Goal: Transaction & Acquisition: Obtain resource

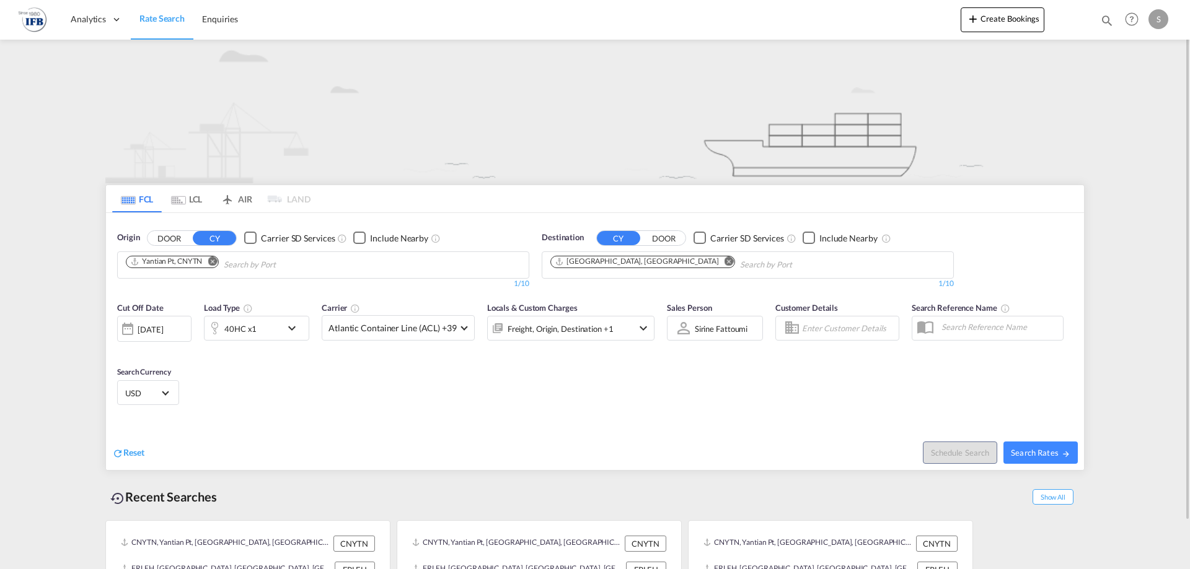
click at [265, 336] on div "40HC x1" at bounding box center [242, 328] width 77 height 25
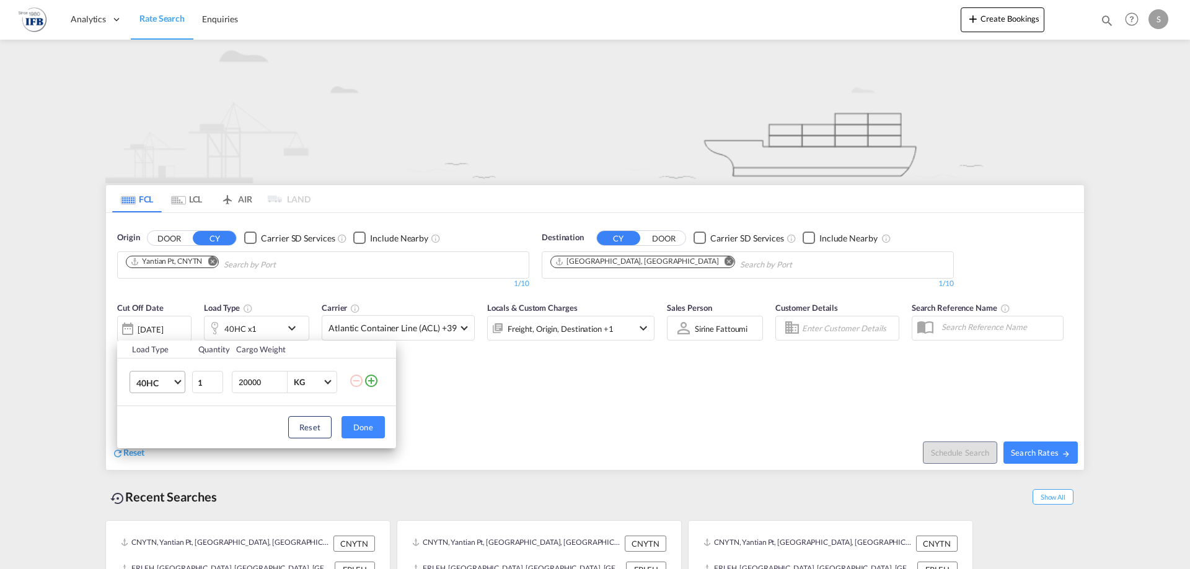
click at [173, 385] on md-select-value "40HC" at bounding box center [160, 382] width 50 height 21
click at [146, 411] on div "45HC" at bounding box center [147, 412] width 23 height 12
click at [581, 417] on div "Load Type Quantity Cargo Weight 45HC 1 20000 KG KG Load type addition is restri…" at bounding box center [595, 284] width 1190 height 569
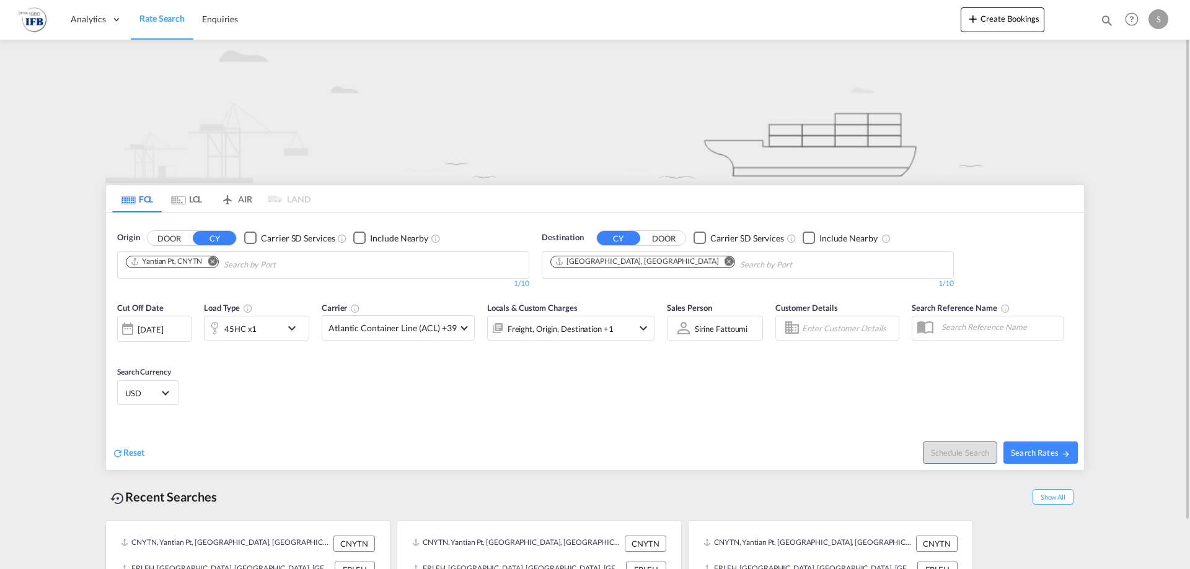
click at [163, 331] on div "[DATE]" at bounding box center [150, 329] width 25 height 11
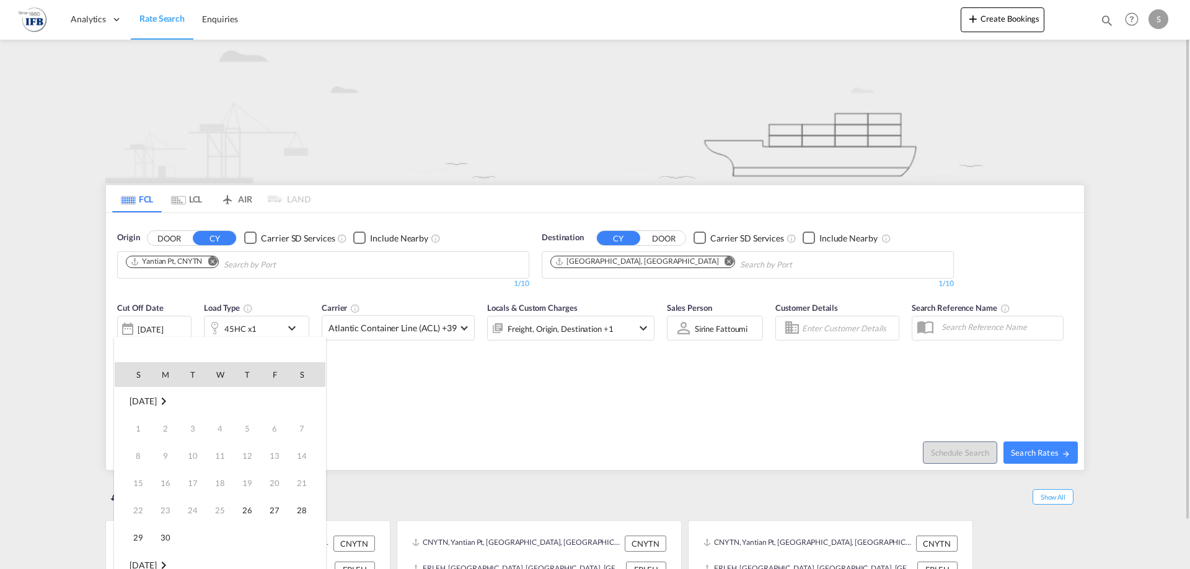
scroll to position [493, 0]
click at [243, 452] on span "11" at bounding box center [247, 456] width 25 height 25
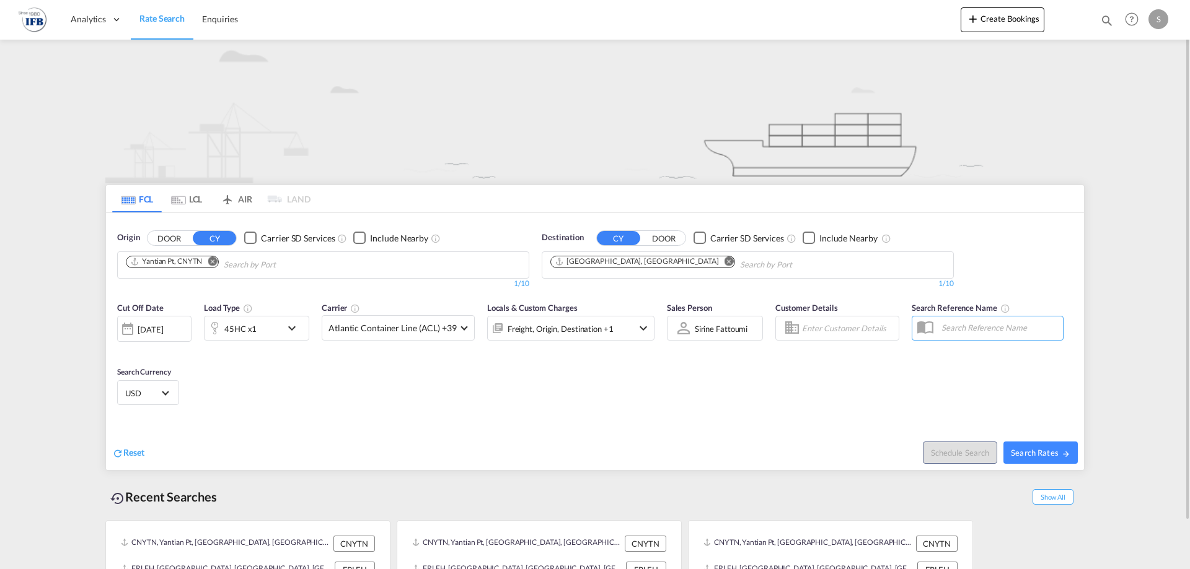
click at [175, 314] on md-input-container "[DATE] [DATE]" at bounding box center [154, 326] width 74 height 25
click at [163, 331] on div "[DATE]" at bounding box center [150, 329] width 25 height 11
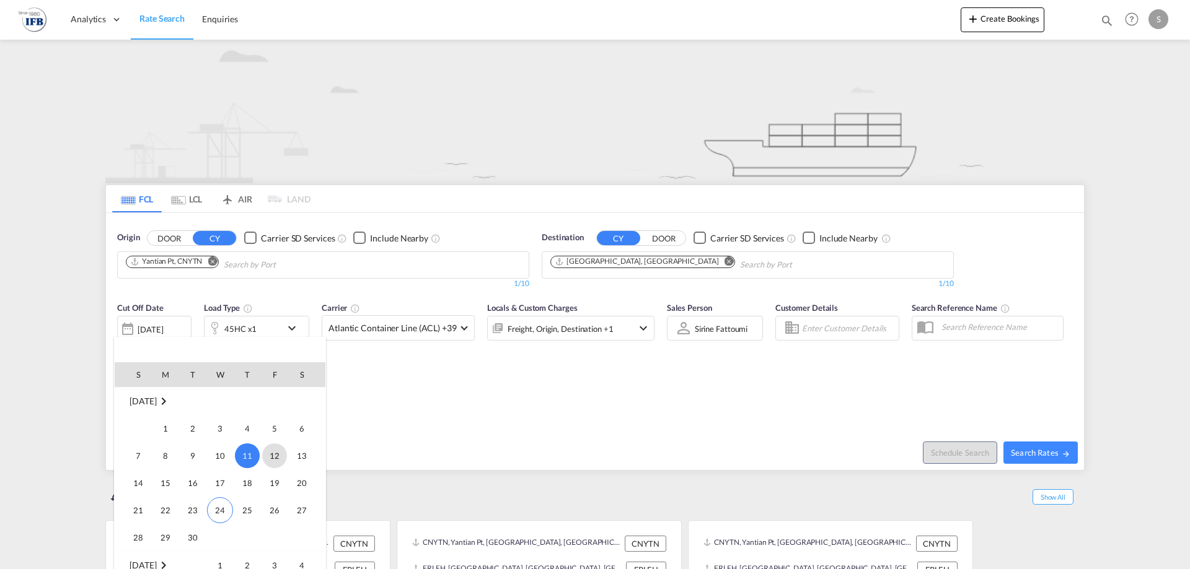
click at [281, 457] on span "12" at bounding box center [274, 456] width 25 height 25
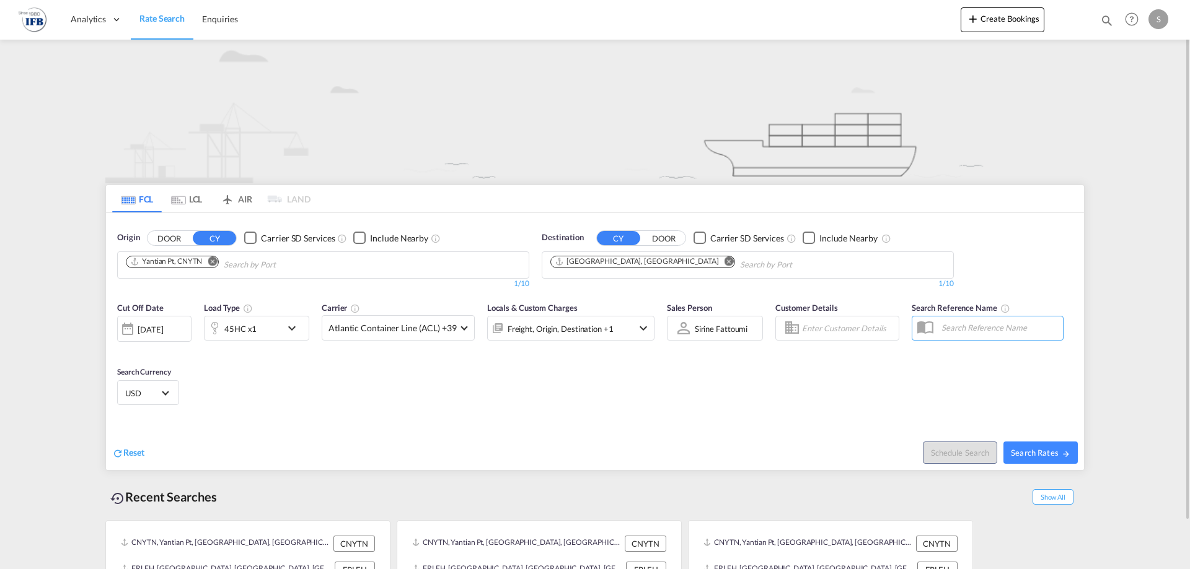
click at [452, 403] on div "Cut Off Date [DATE] [DATE] Load Type 45HC x1 Carrier Atlantic Container Line (A…" at bounding box center [595, 356] width 978 height 121
click at [1040, 455] on span "Search Rates" at bounding box center [1040, 453] width 59 height 10
type input "CNYTN to FRLEH / [DATE]"
